Goal: Transaction & Acquisition: Register for event/course

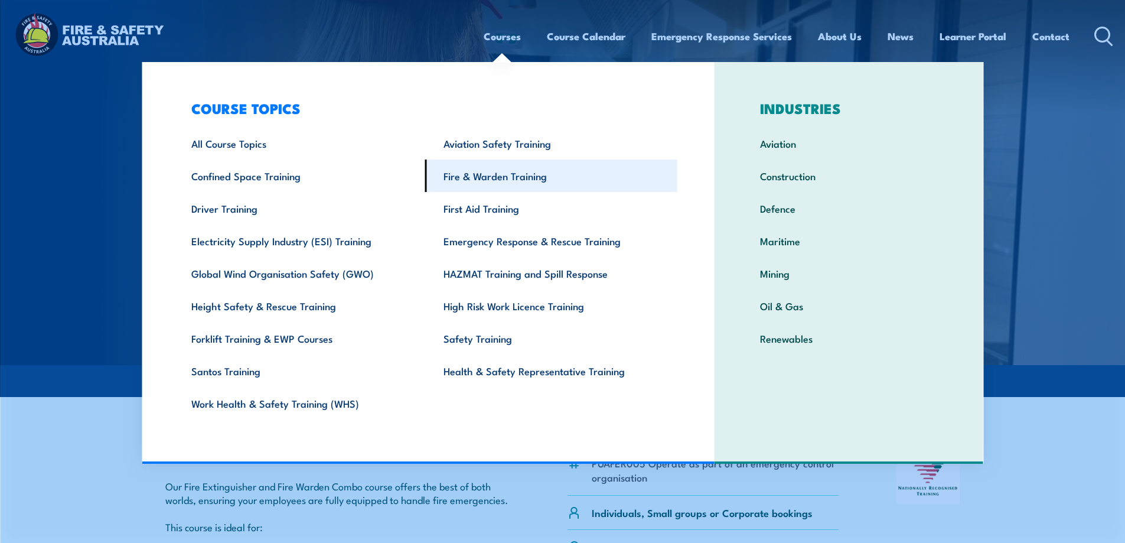
click at [489, 171] on link "Fire & Warden Training" at bounding box center [551, 175] width 252 height 32
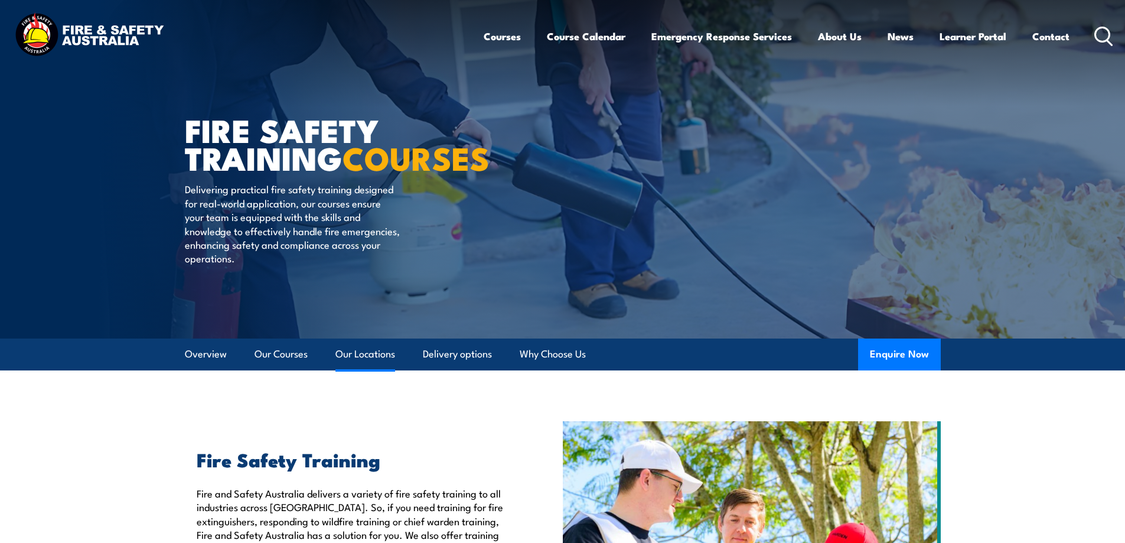
click at [370, 354] on link "Our Locations" at bounding box center [365, 353] width 60 height 31
click at [373, 349] on link "Our Locations" at bounding box center [365, 353] width 60 height 31
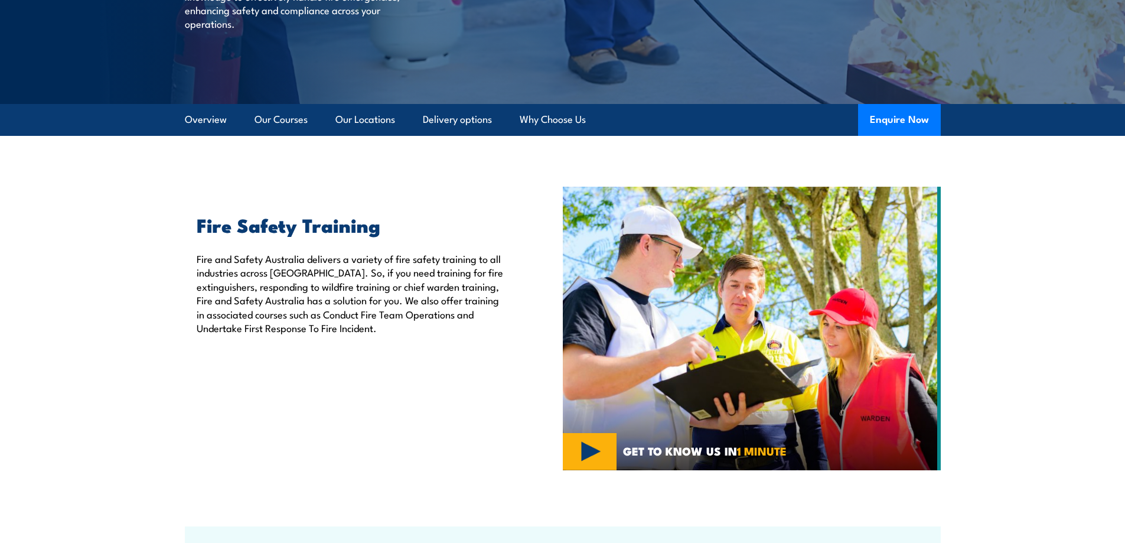
scroll to position [236, 0]
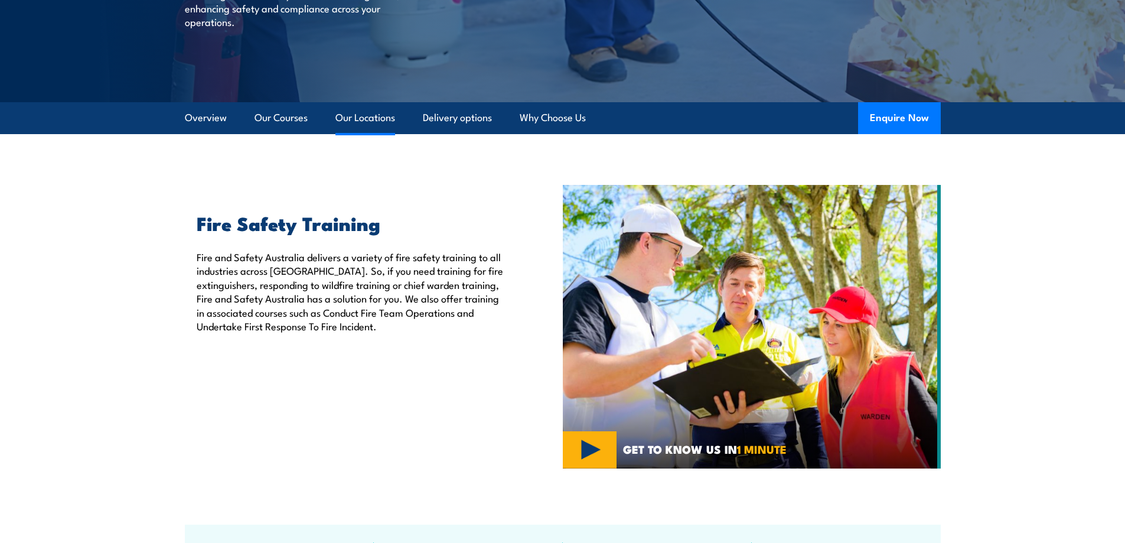
click at [357, 119] on link "Our Locations" at bounding box center [365, 117] width 60 height 31
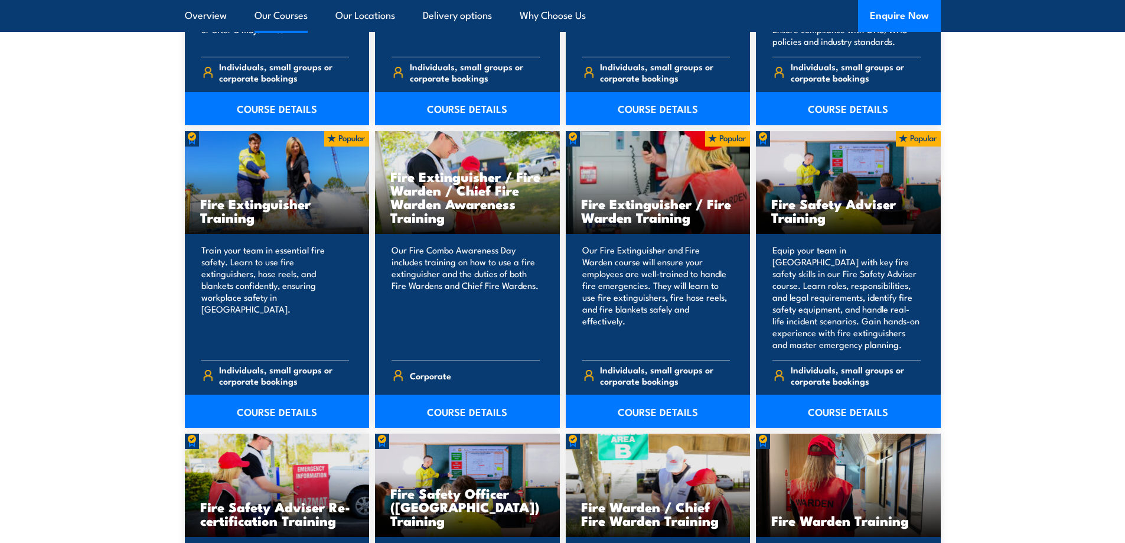
scroll to position [1240, 0]
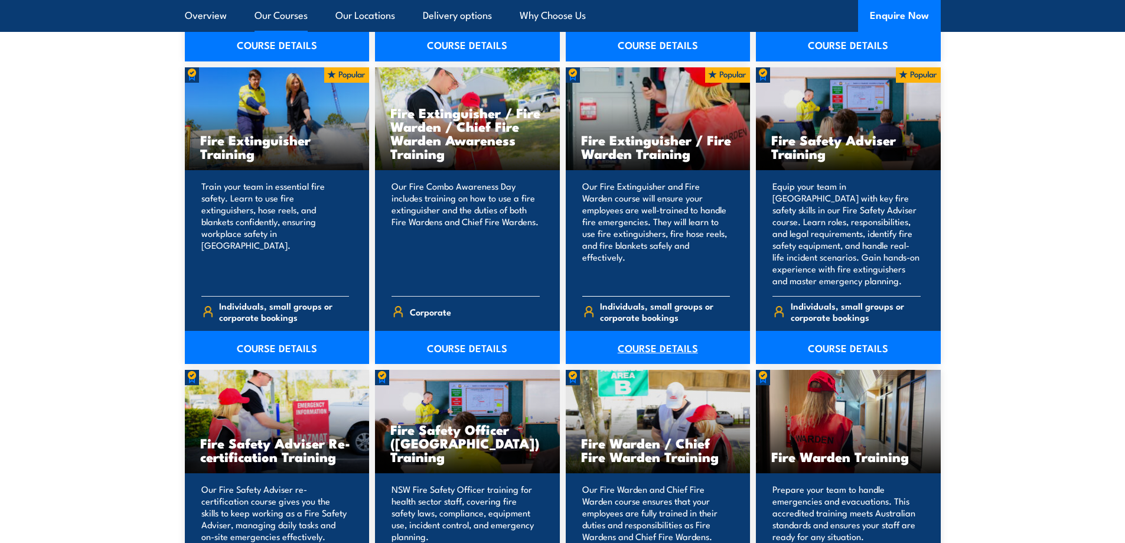
click at [672, 344] on link "COURSE DETAILS" at bounding box center [658, 347] width 185 height 33
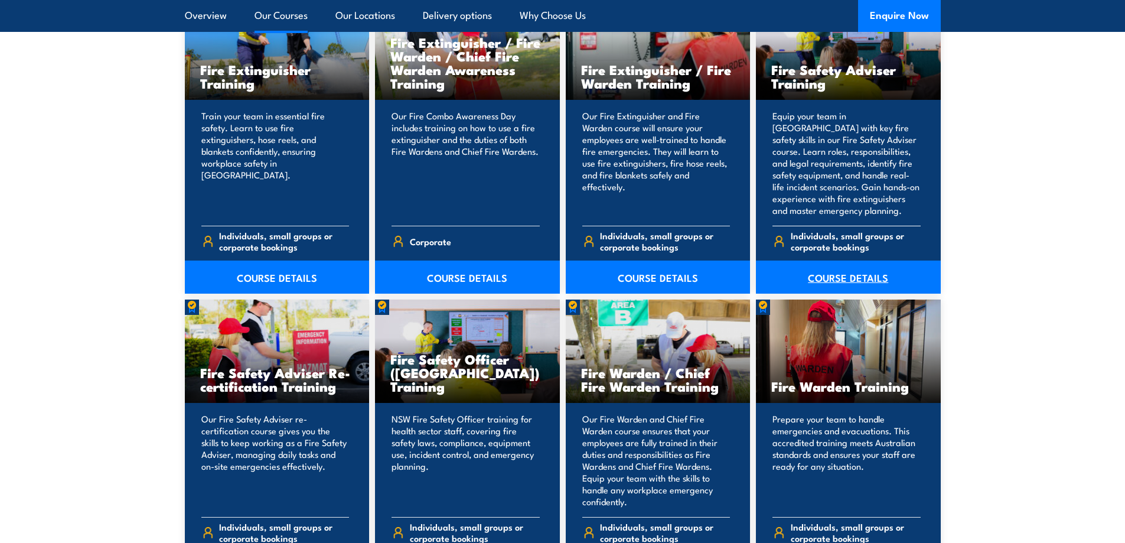
scroll to position [1358, 0]
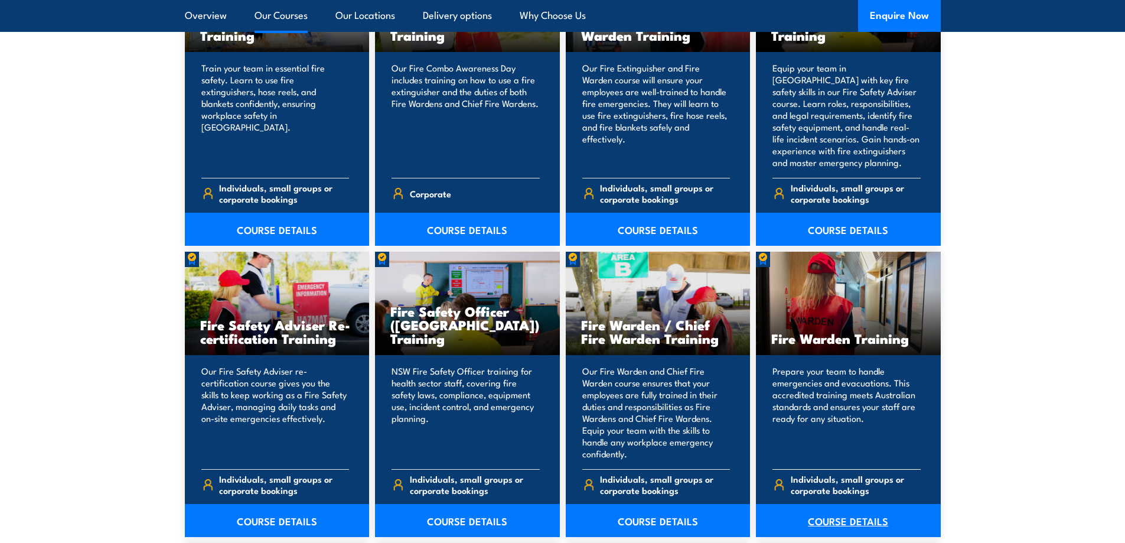
click at [869, 514] on link "COURSE DETAILS" at bounding box center [848, 520] width 185 height 33
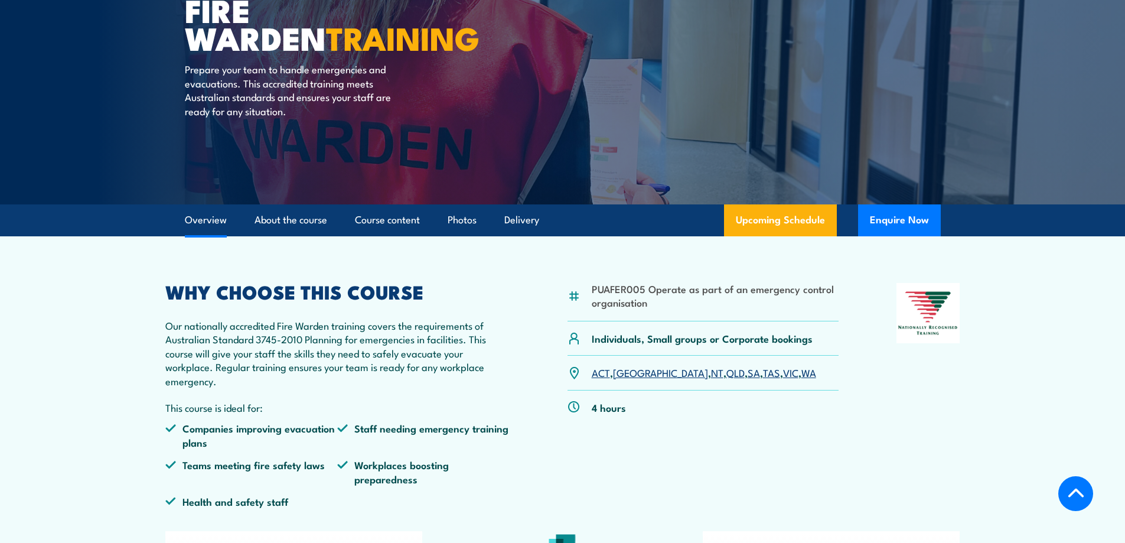
scroll to position [236, 0]
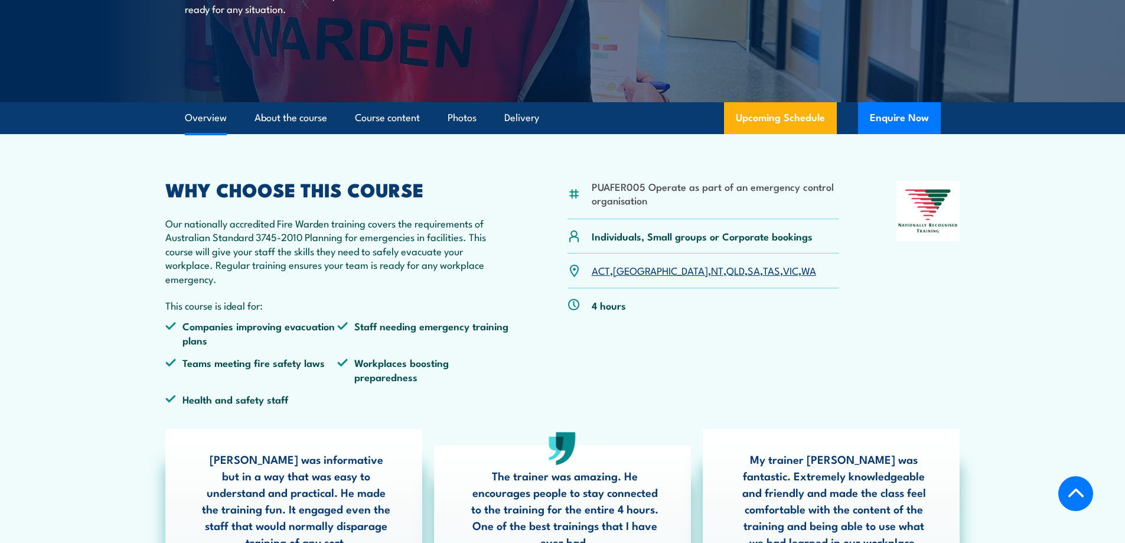
click at [783, 270] on link "VIC" at bounding box center [790, 270] width 15 height 14
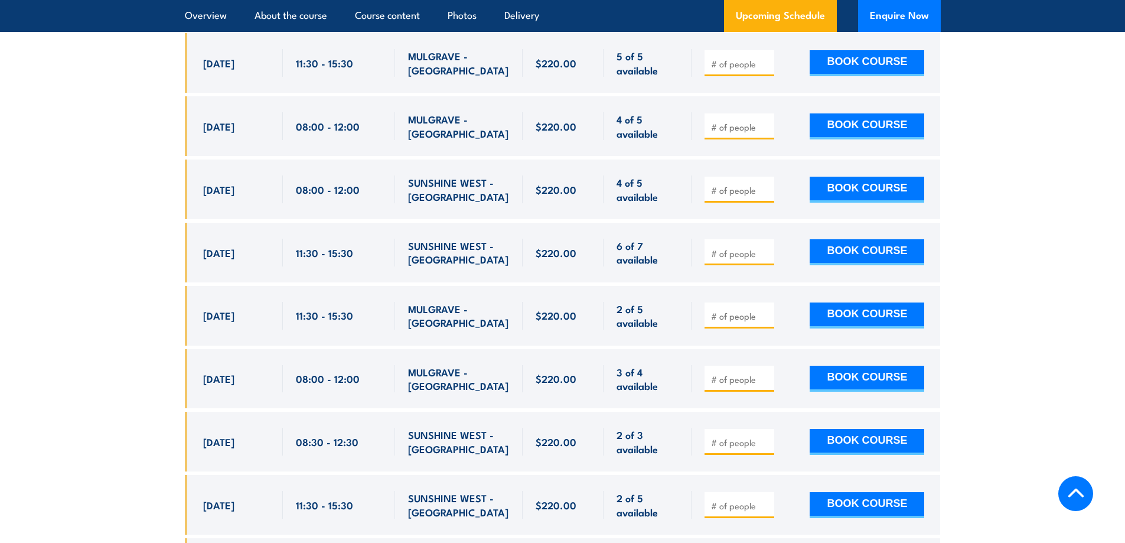
scroll to position [2727, 0]
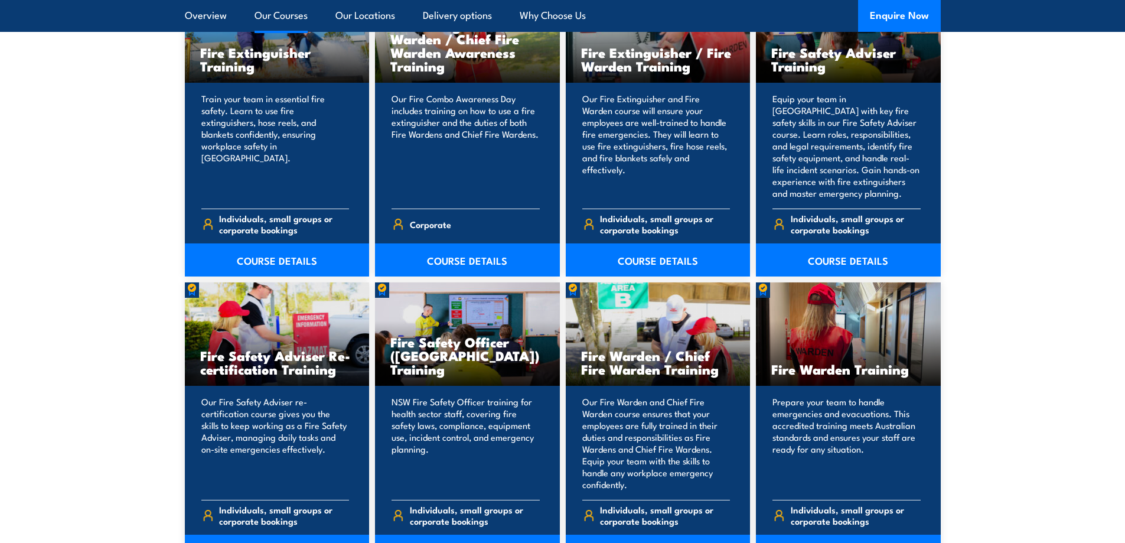
scroll to position [1299, 0]
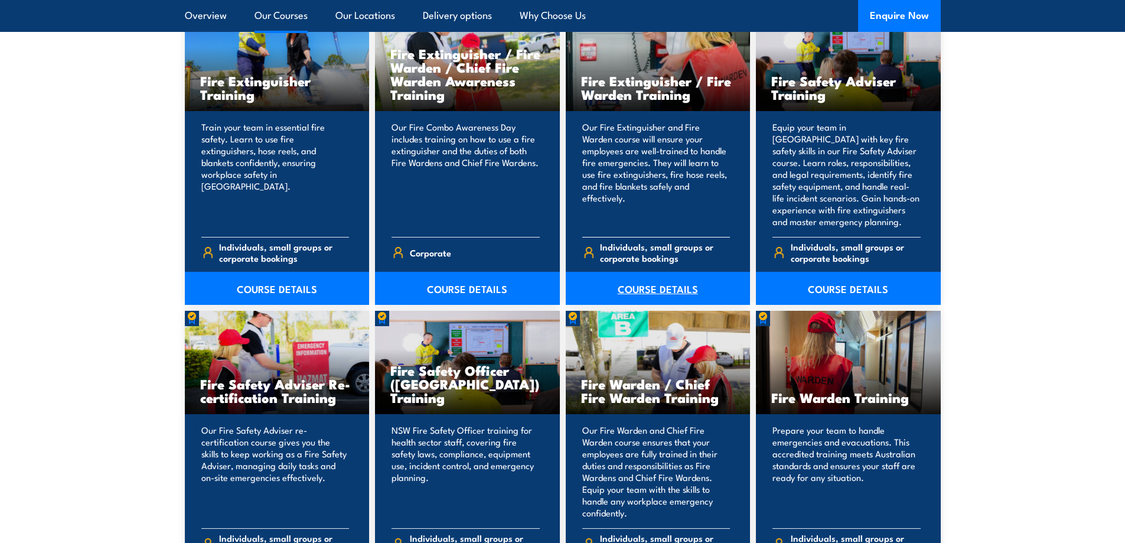
click at [662, 285] on link "COURSE DETAILS" at bounding box center [658, 288] width 185 height 33
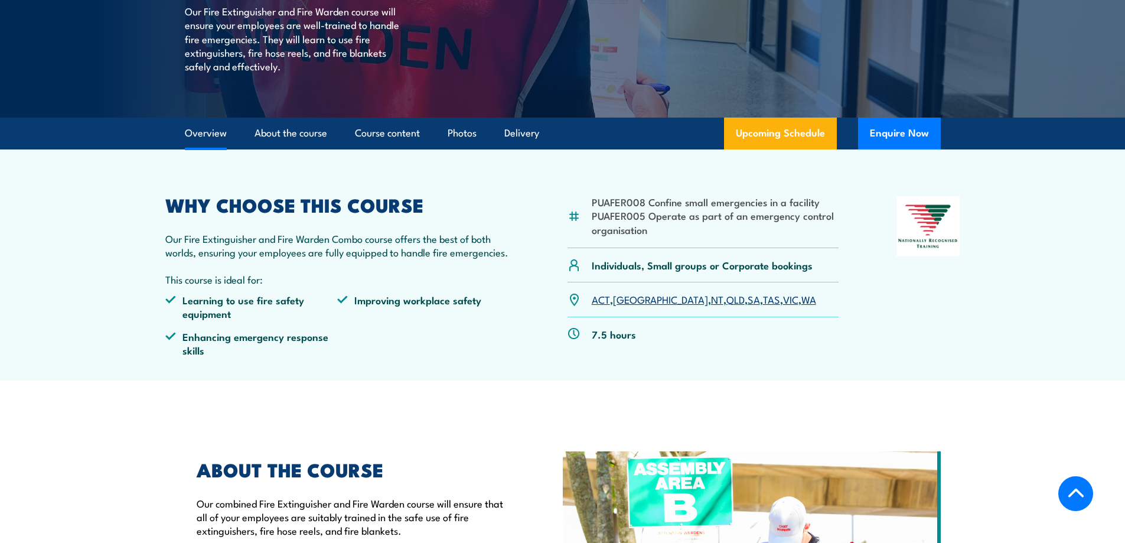
scroll to position [413, 0]
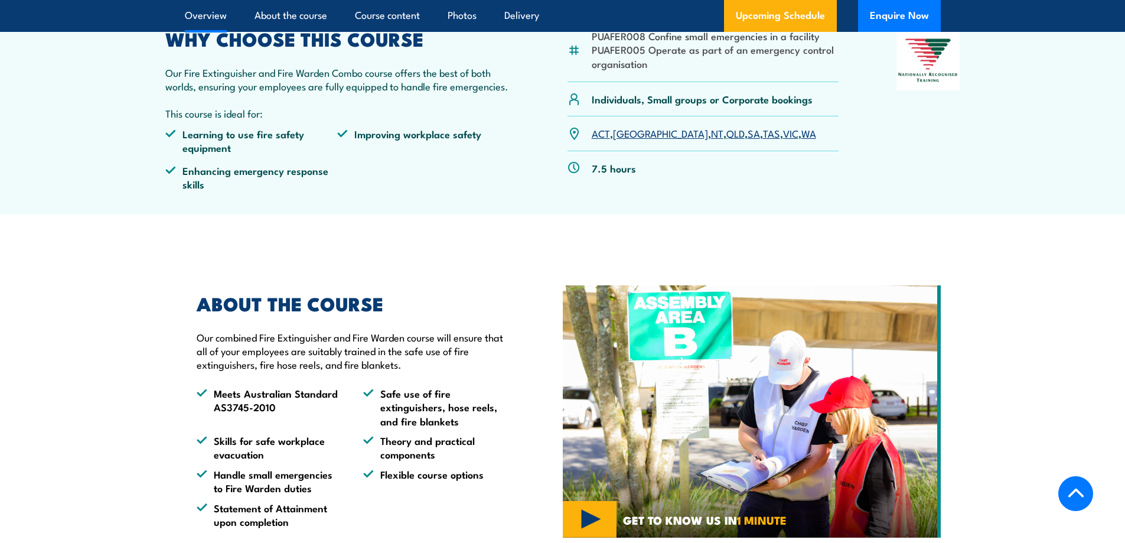
click at [783, 132] on link "VIC" at bounding box center [790, 133] width 15 height 14
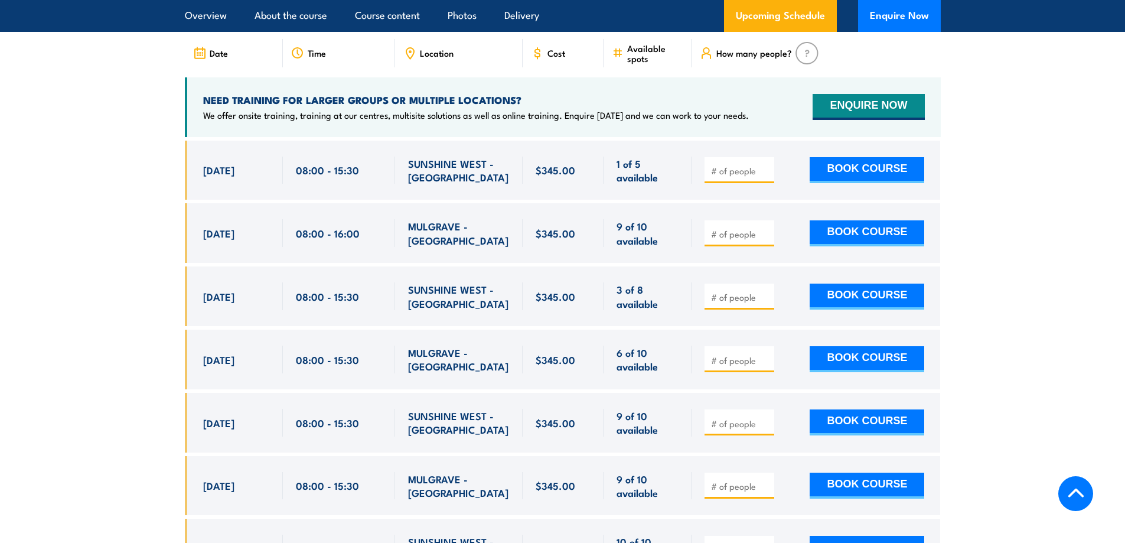
scroll to position [1880, 0]
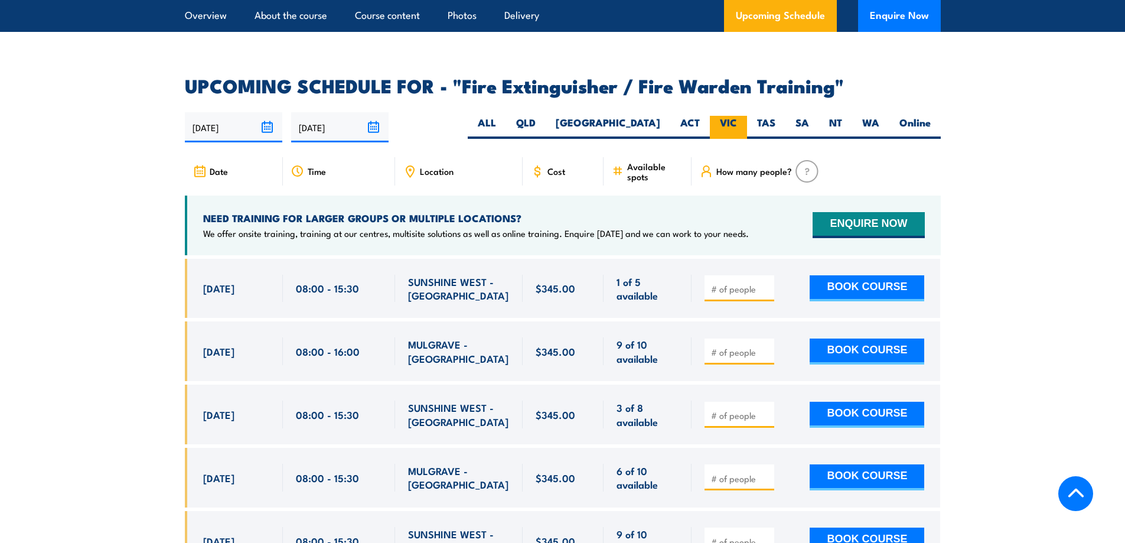
click at [724, 116] on label "VIC" at bounding box center [728, 127] width 37 height 23
click at [737, 116] on input "VIC" at bounding box center [741, 120] width 8 height 8
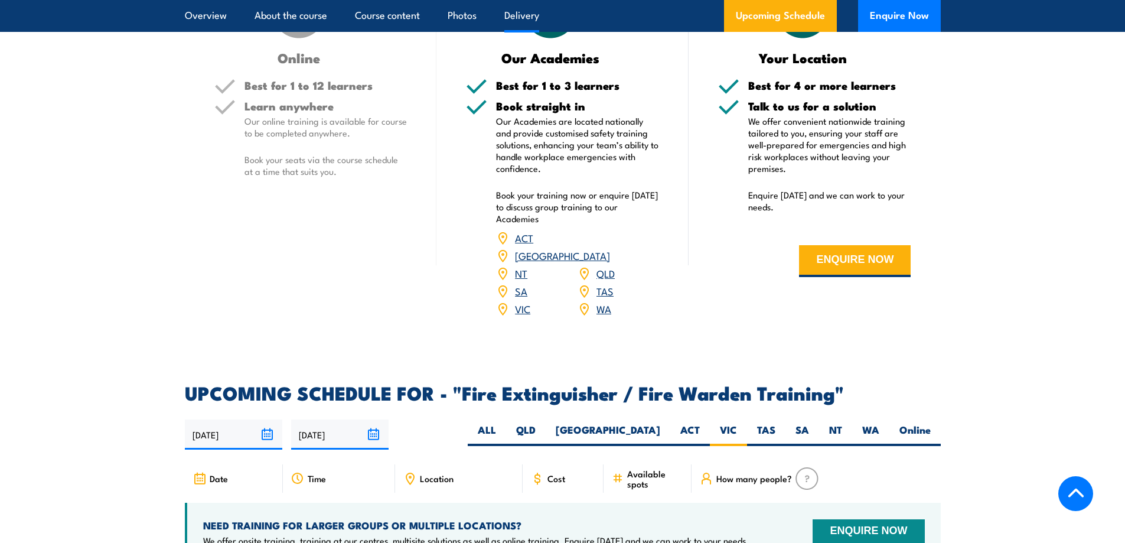
scroll to position [1466, 0]
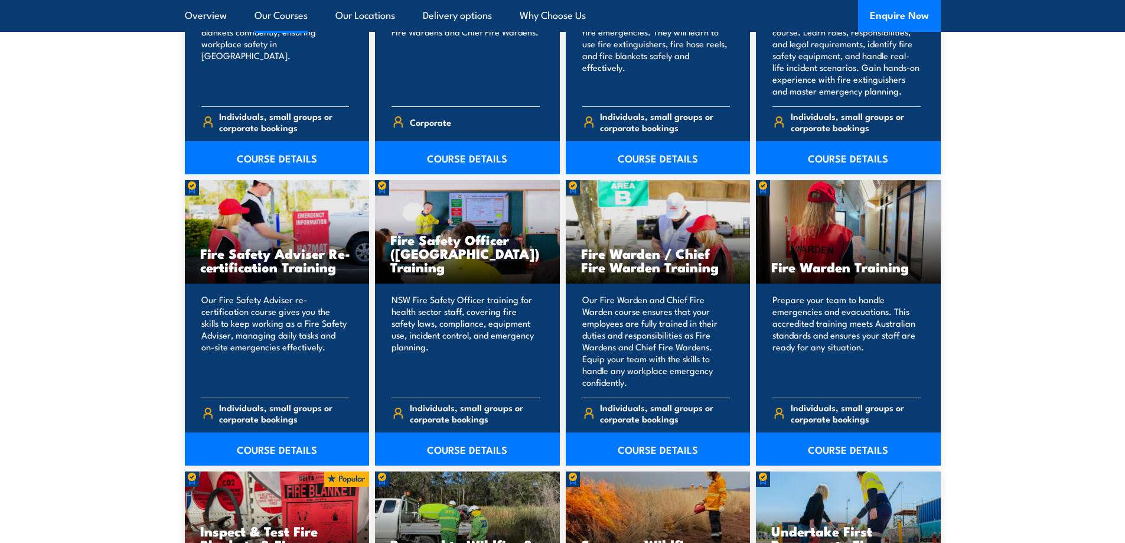
scroll to position [1594, 0]
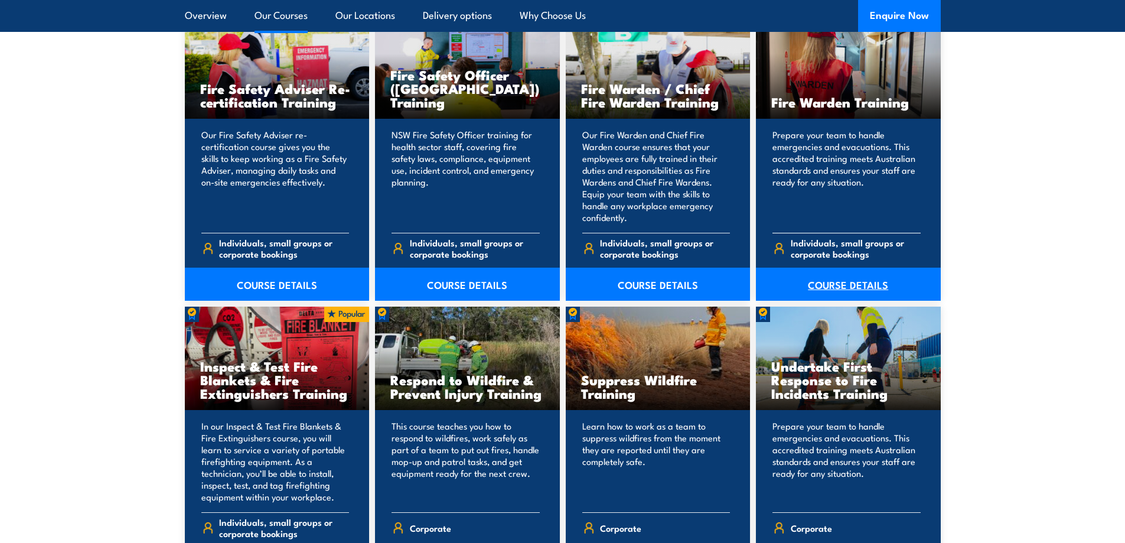
click at [865, 277] on link "COURSE DETAILS" at bounding box center [848, 283] width 185 height 33
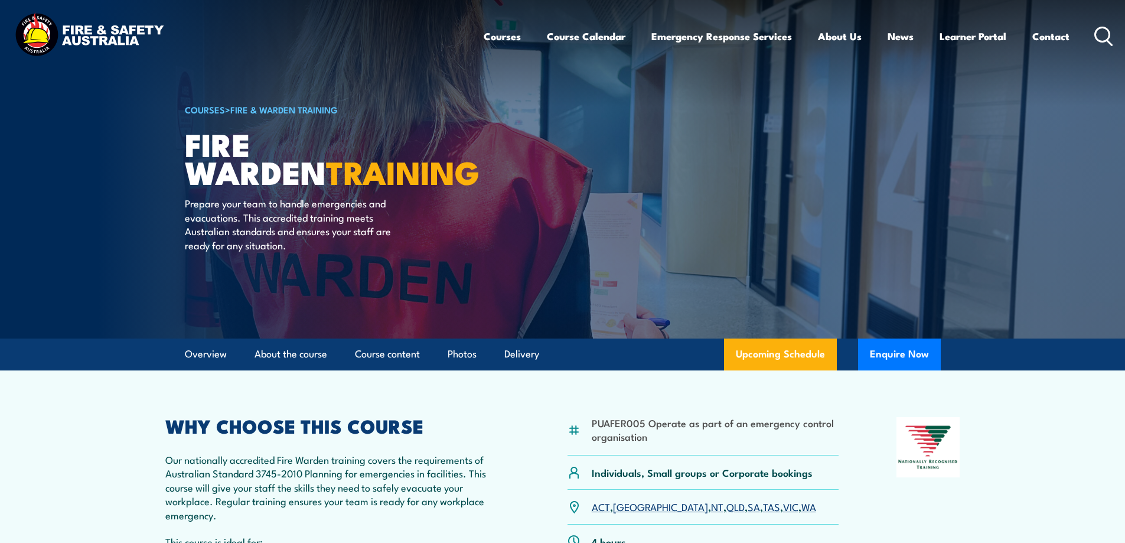
scroll to position [177, 0]
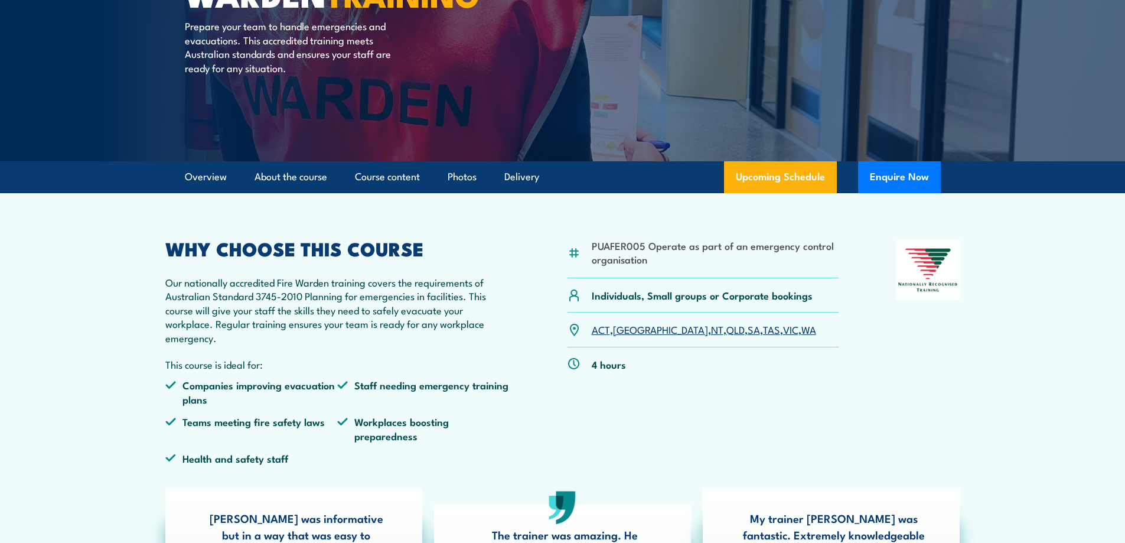
click at [783, 328] on link "VIC" at bounding box center [790, 329] width 15 height 14
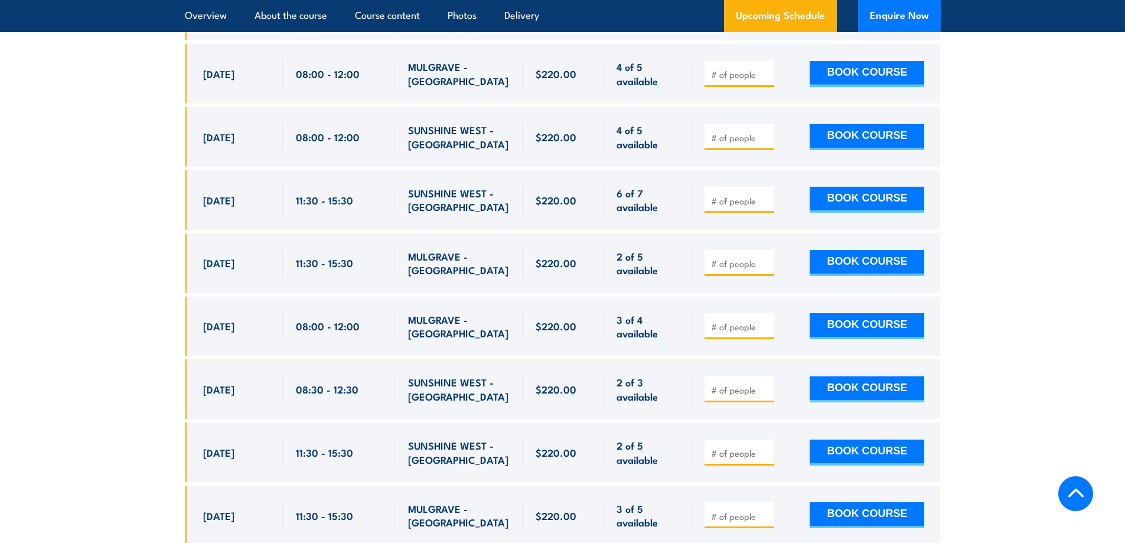
scroll to position [2609, 0]
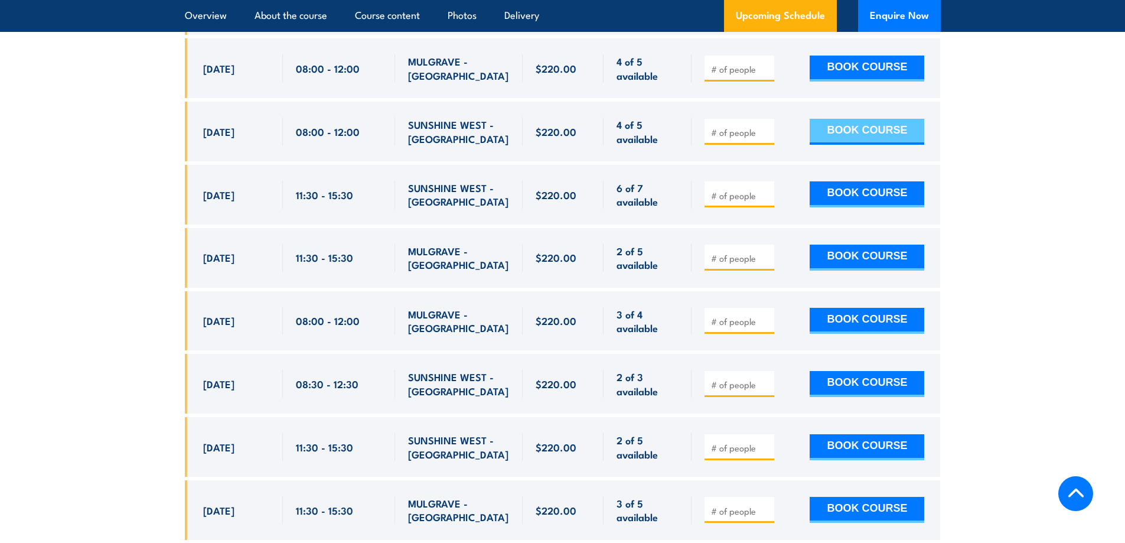
drag, startPoint x: 1022, startPoint y: 125, endPoint x: 893, endPoint y: 125, distance: 129.3
click at [1022, 125] on section "UPCOMING SCHEDULE FOR - "Fire Warden Training" [DATE] [DATE]" at bounding box center [562, 269] width 1125 height 1331
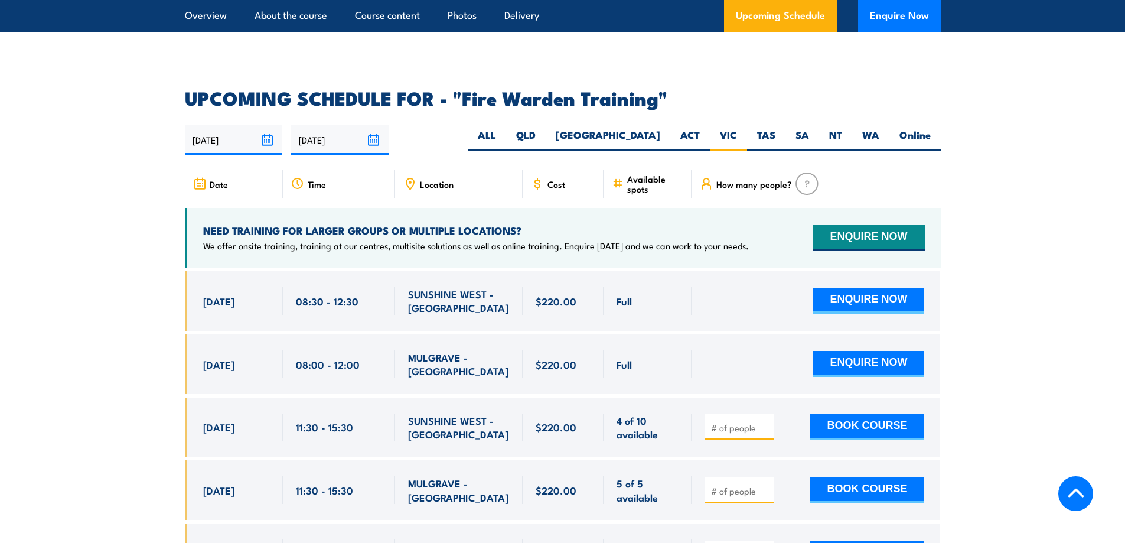
scroll to position [1959, 0]
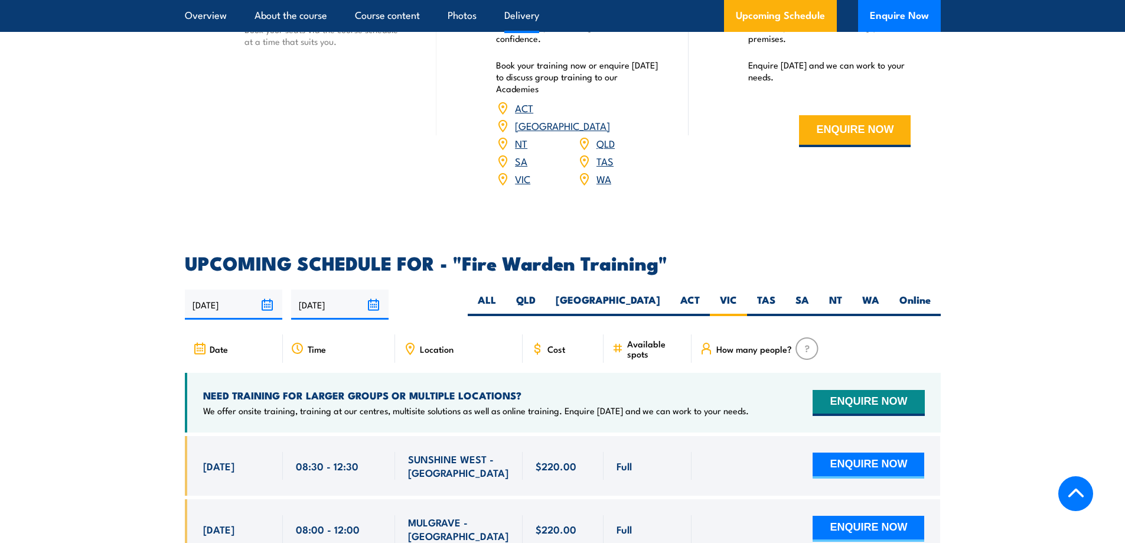
click at [437, 344] on span "Location" at bounding box center [437, 349] width 34 height 10
click at [435, 344] on span "Location" at bounding box center [437, 349] width 34 height 10
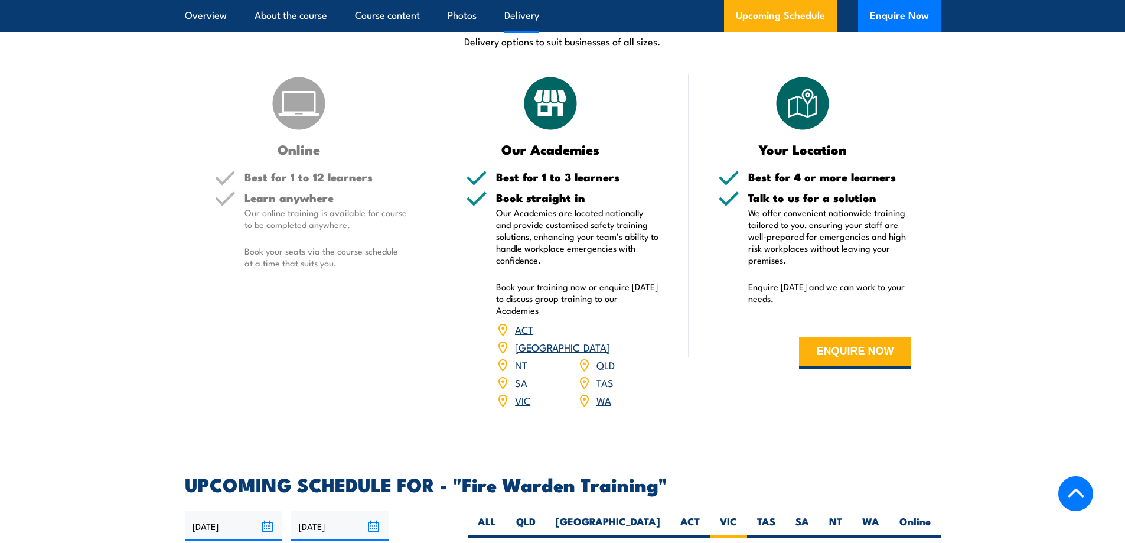
scroll to position [1723, 0]
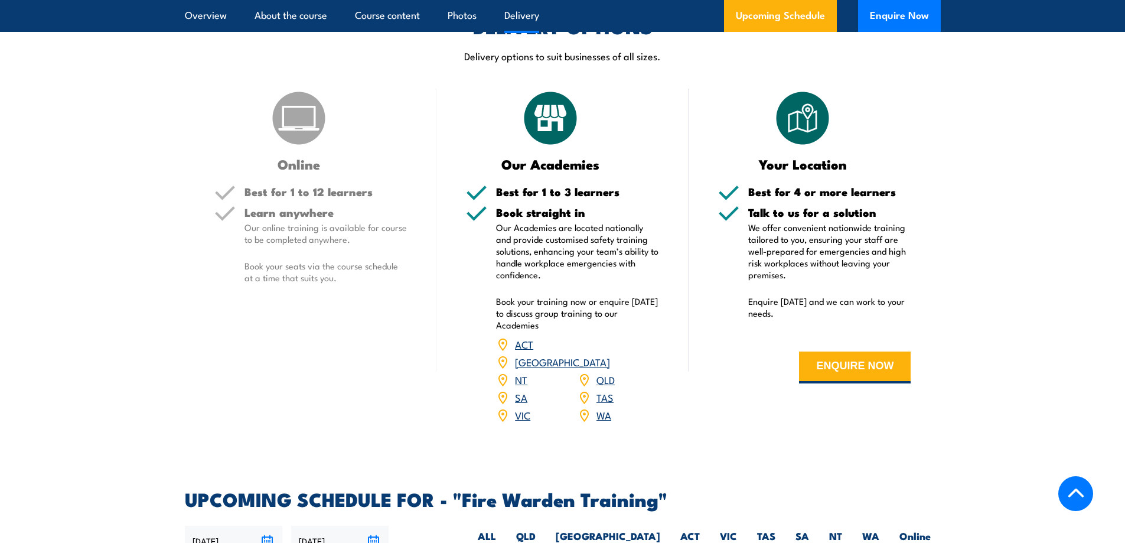
click at [807, 126] on img at bounding box center [802, 118] width 59 height 59
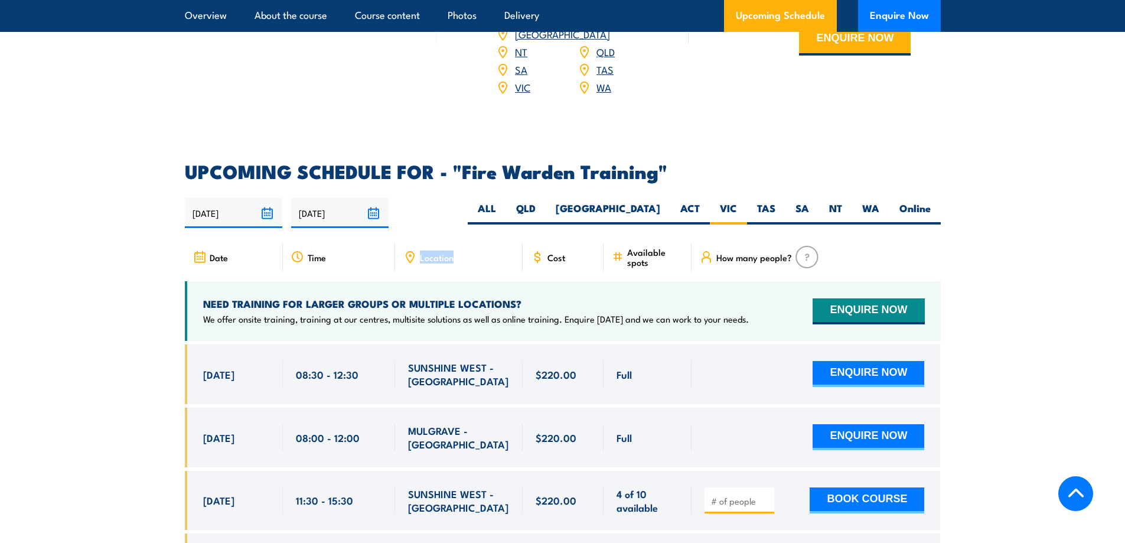
scroll to position [2077, 0]
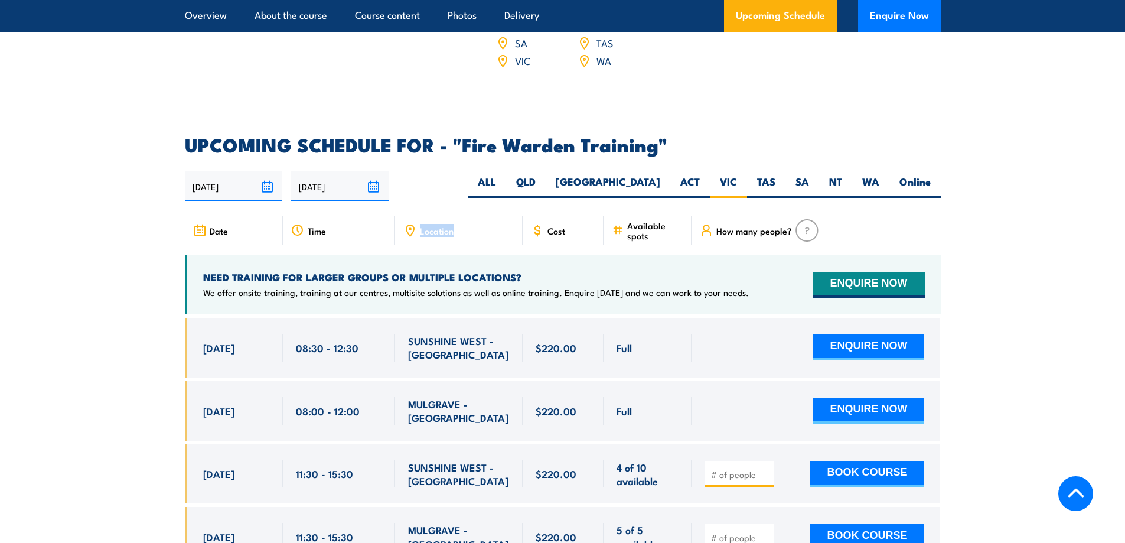
click at [802, 219] on img at bounding box center [806, 230] width 23 height 22
click at [648, 220] on span "Available spots" at bounding box center [655, 230] width 56 height 20
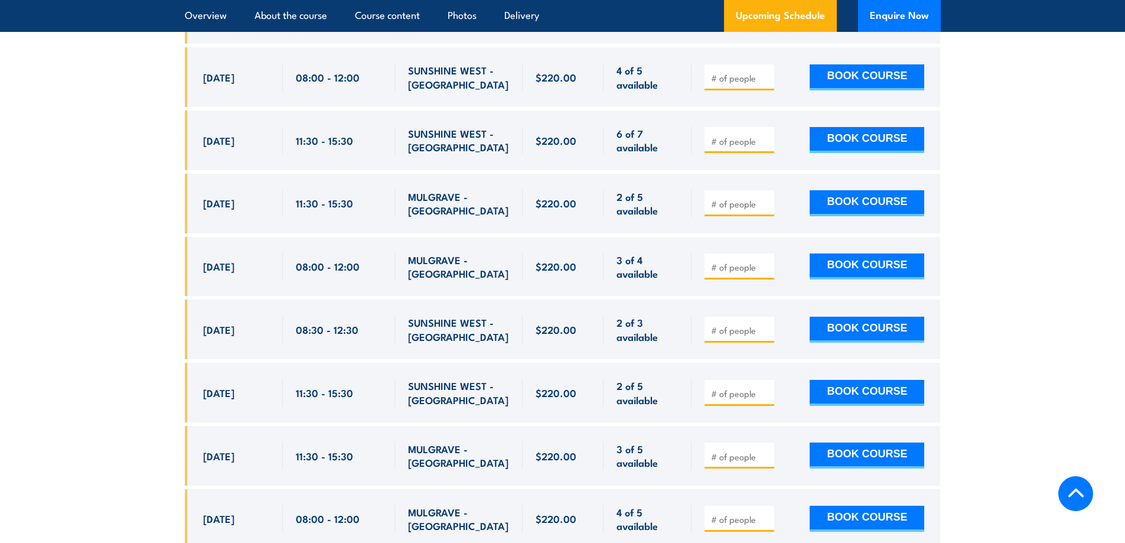
scroll to position [2668, 0]
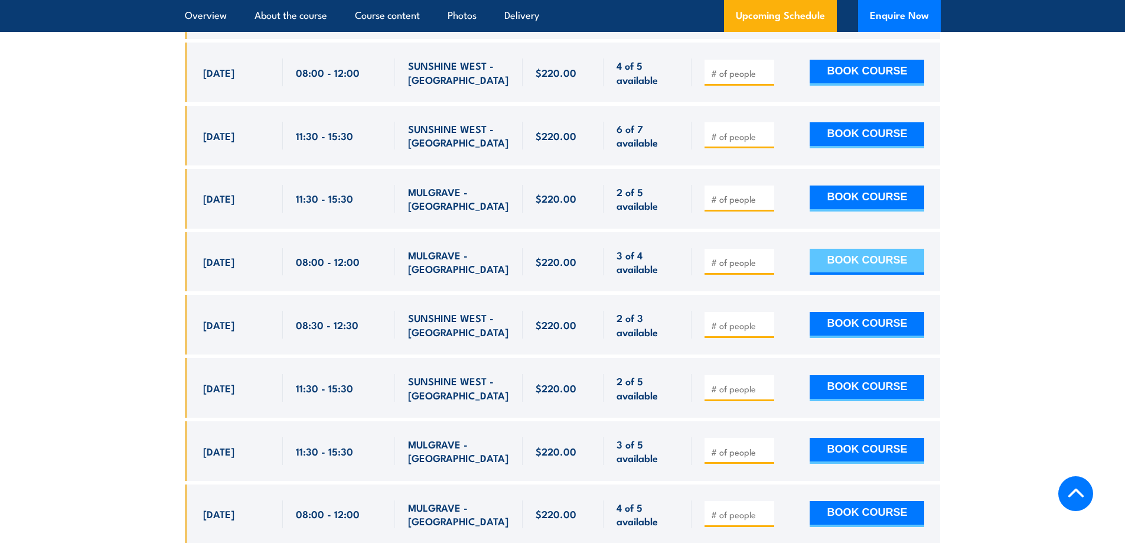
click at [864, 249] on button "BOOK COURSE" at bounding box center [866, 262] width 115 height 26
click at [1020, 234] on section "UPCOMING SCHEDULE FOR - "Fire Warden Training" [DATE] [DATE]" at bounding box center [562, 210] width 1125 height 1331
